Goal: Task Accomplishment & Management: Manage account settings

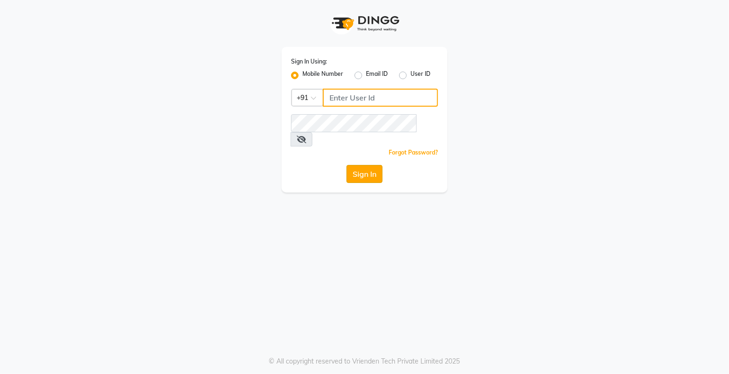
type input "9359594581"
click at [369, 165] on button "Sign In" at bounding box center [364, 174] width 36 height 18
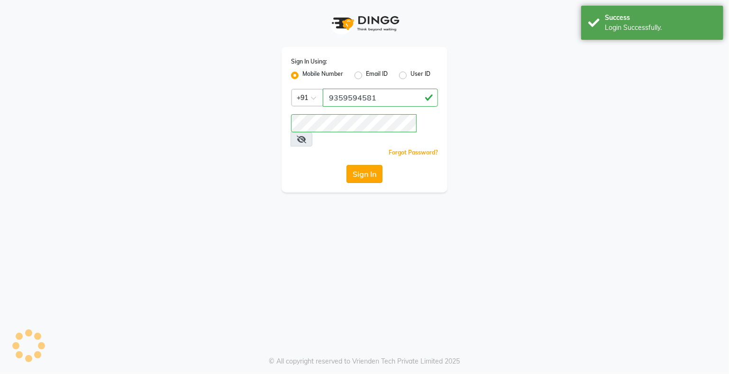
select select "service"
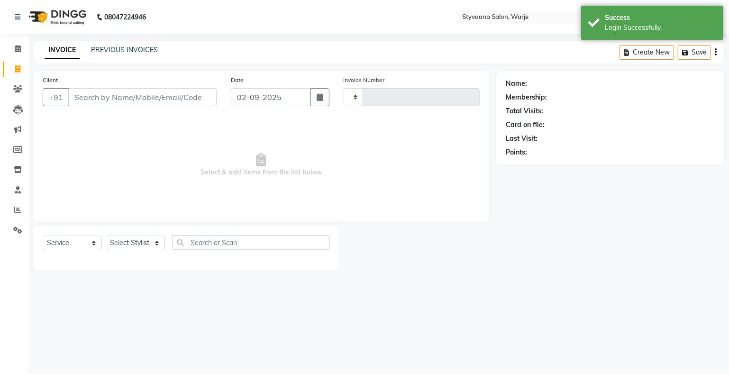
type input "0983"
select select "en"
select select "280"
click at [21, 91] on icon at bounding box center [17, 88] width 9 height 7
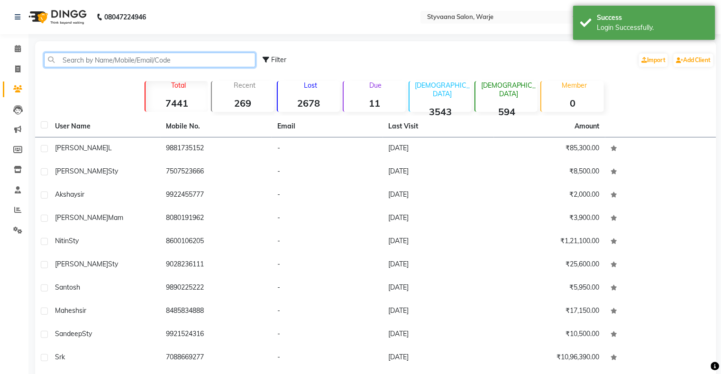
click at [97, 66] on input "text" at bounding box center [149, 60] width 211 height 15
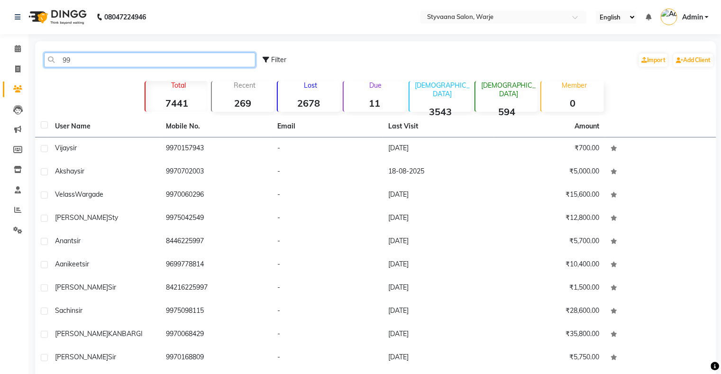
type input "9"
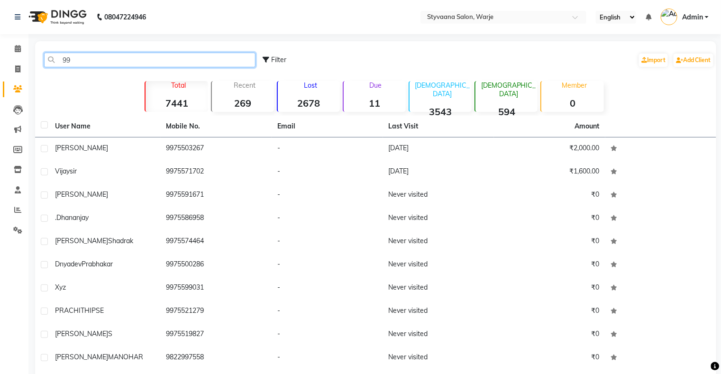
type input "9"
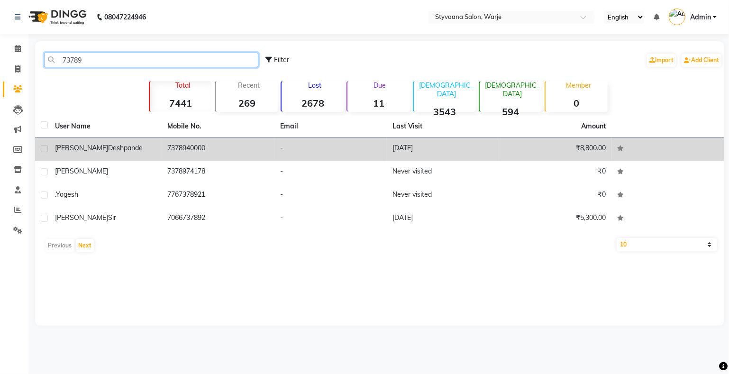
type input "73789"
click at [199, 150] on td "7378940000" at bounding box center [218, 148] width 112 height 23
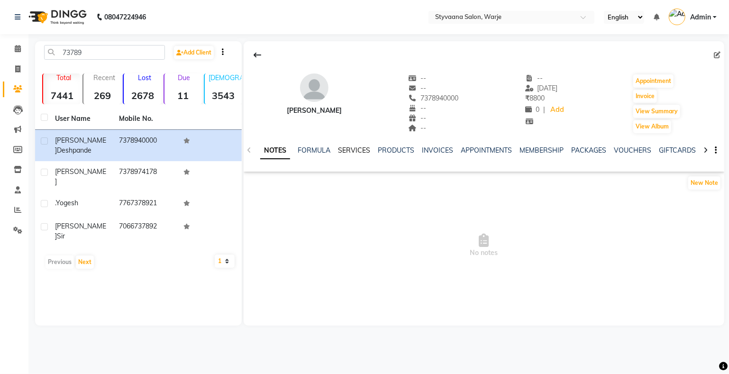
click at [353, 152] on link "SERVICES" at bounding box center [354, 150] width 32 height 9
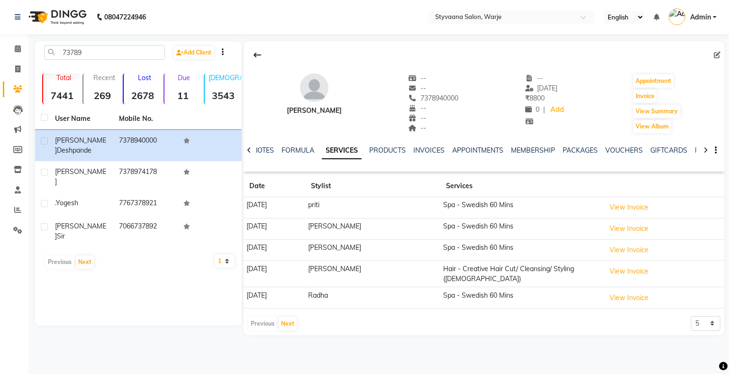
click at [353, 152] on link "SERVICES" at bounding box center [342, 150] width 40 height 17
click at [626, 236] on td "View Invoice" at bounding box center [663, 228] width 122 height 21
click at [624, 236] on td "View Invoice" at bounding box center [663, 228] width 122 height 21
click at [624, 202] on button "View Invoice" at bounding box center [628, 207] width 47 height 15
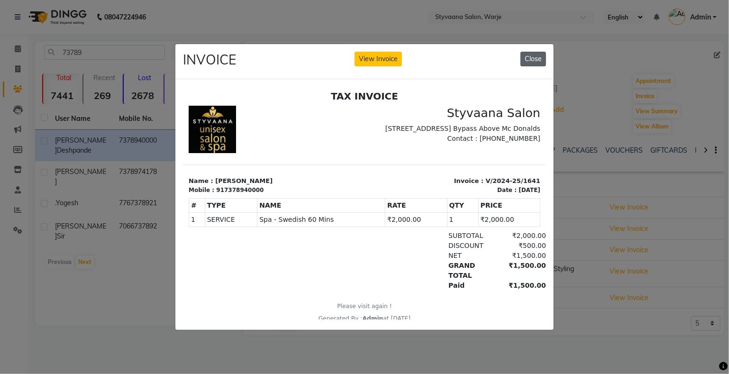
click at [534, 53] on button "Close" at bounding box center [533, 59] width 26 height 15
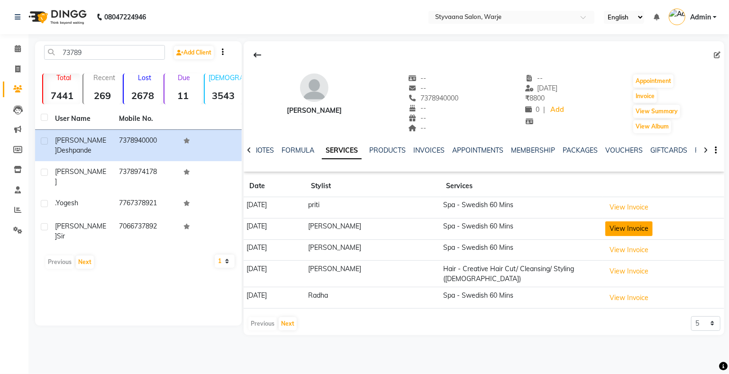
click at [615, 222] on button "View Invoice" at bounding box center [628, 228] width 47 height 15
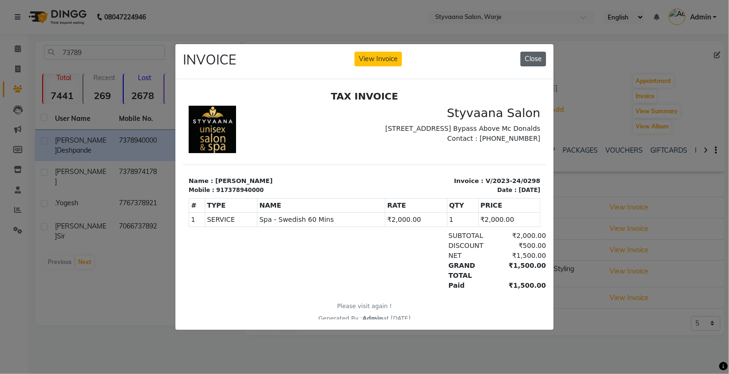
click at [529, 57] on button "Close" at bounding box center [533, 59] width 26 height 15
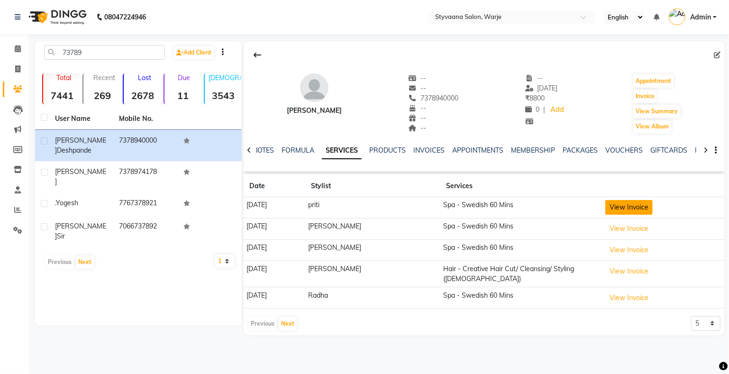
click at [632, 207] on button "View Invoice" at bounding box center [628, 207] width 47 height 15
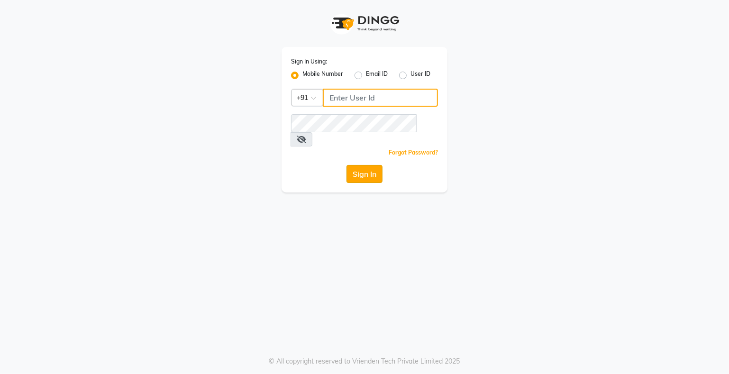
type input "9359594581"
click at [362, 165] on button "Sign In" at bounding box center [364, 174] width 36 height 18
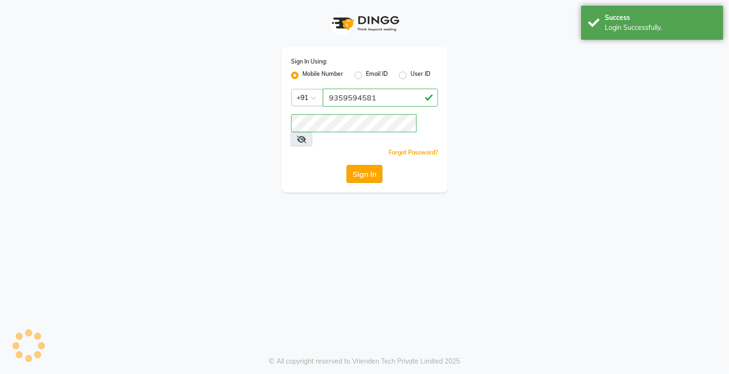
select select "service"
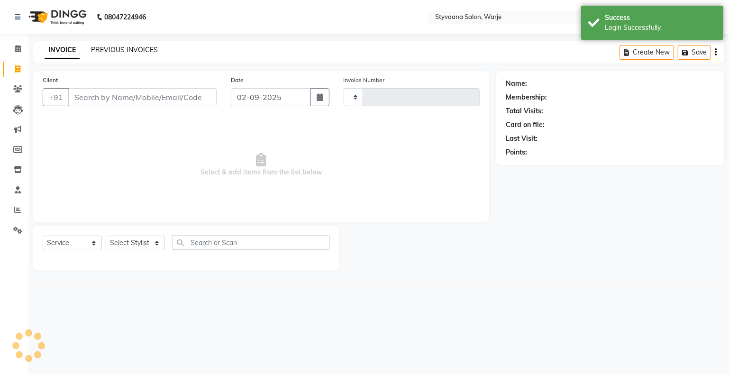
select select "en"
select select "280"
type input "0983"
click at [16, 84] on span at bounding box center [17, 89] width 17 height 11
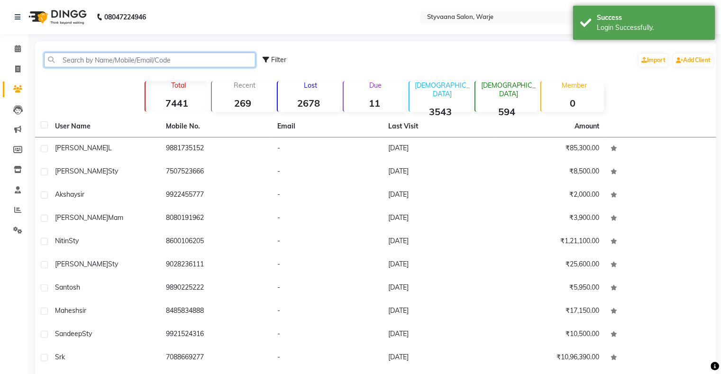
click at [68, 63] on input "text" at bounding box center [149, 60] width 211 height 15
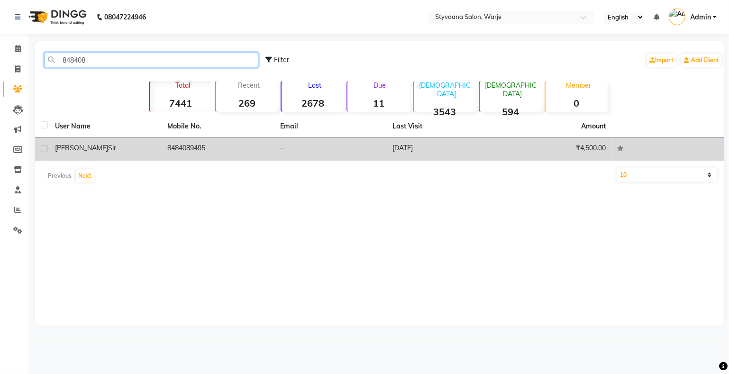
type input "848408"
click at [194, 143] on td "8484089495" at bounding box center [218, 148] width 112 height 23
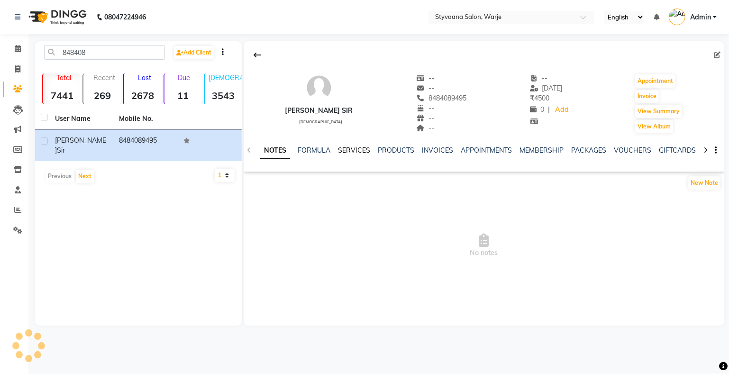
click at [361, 149] on link "SERVICES" at bounding box center [354, 150] width 32 height 9
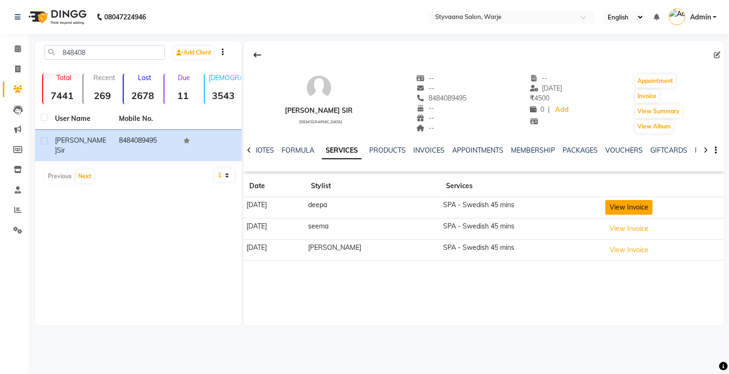
click at [625, 210] on button "View Invoice" at bounding box center [628, 207] width 47 height 15
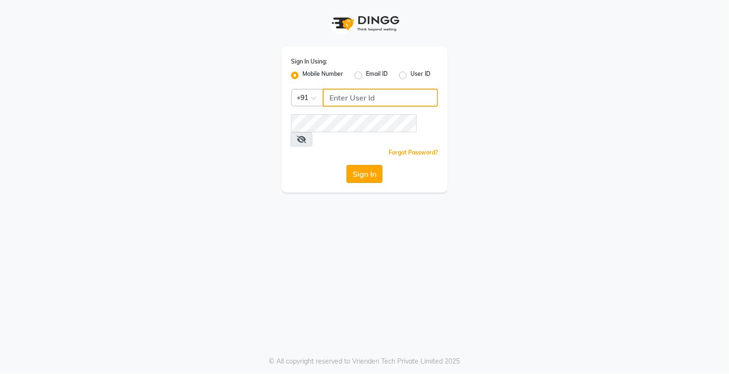
type input "9359594581"
click at [356, 165] on button "Sign In" at bounding box center [364, 174] width 36 height 18
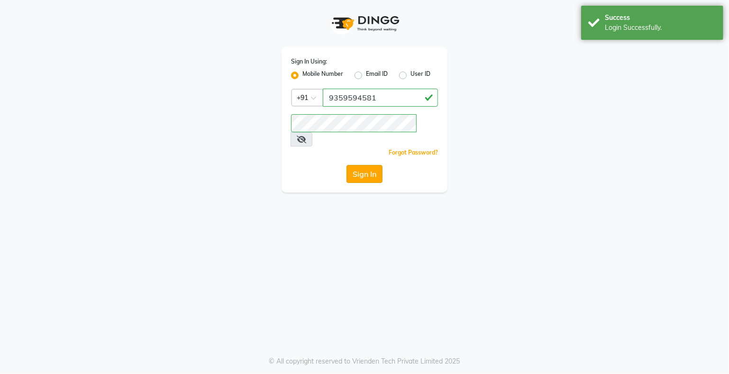
select select "280"
select select "service"
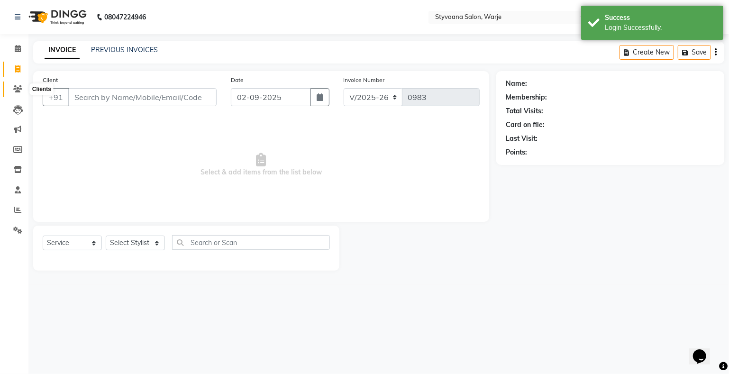
click at [14, 89] on icon at bounding box center [17, 88] width 9 height 7
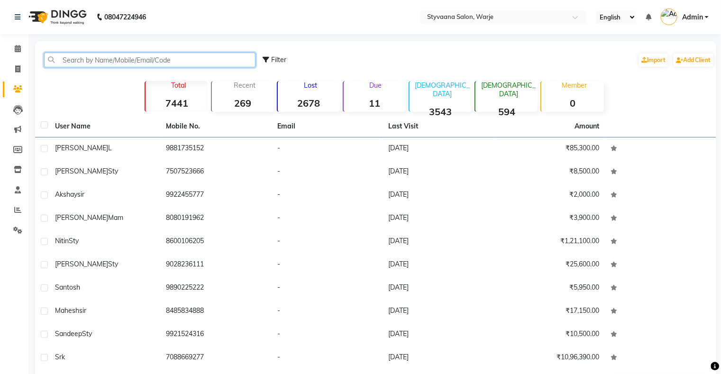
click at [79, 55] on input "text" at bounding box center [149, 60] width 211 height 15
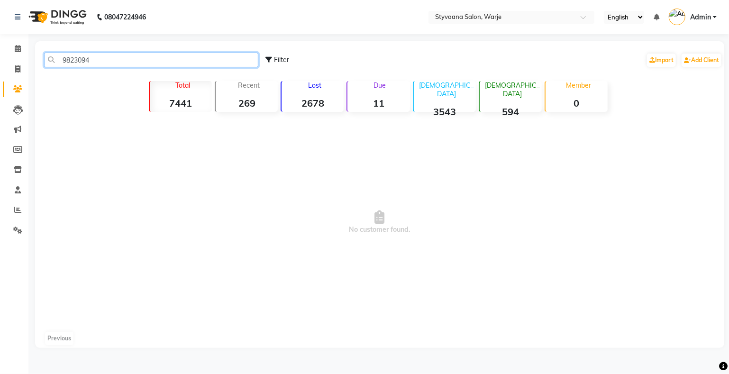
type input "98230944"
